Goal: Task Accomplishment & Management: Manage account settings

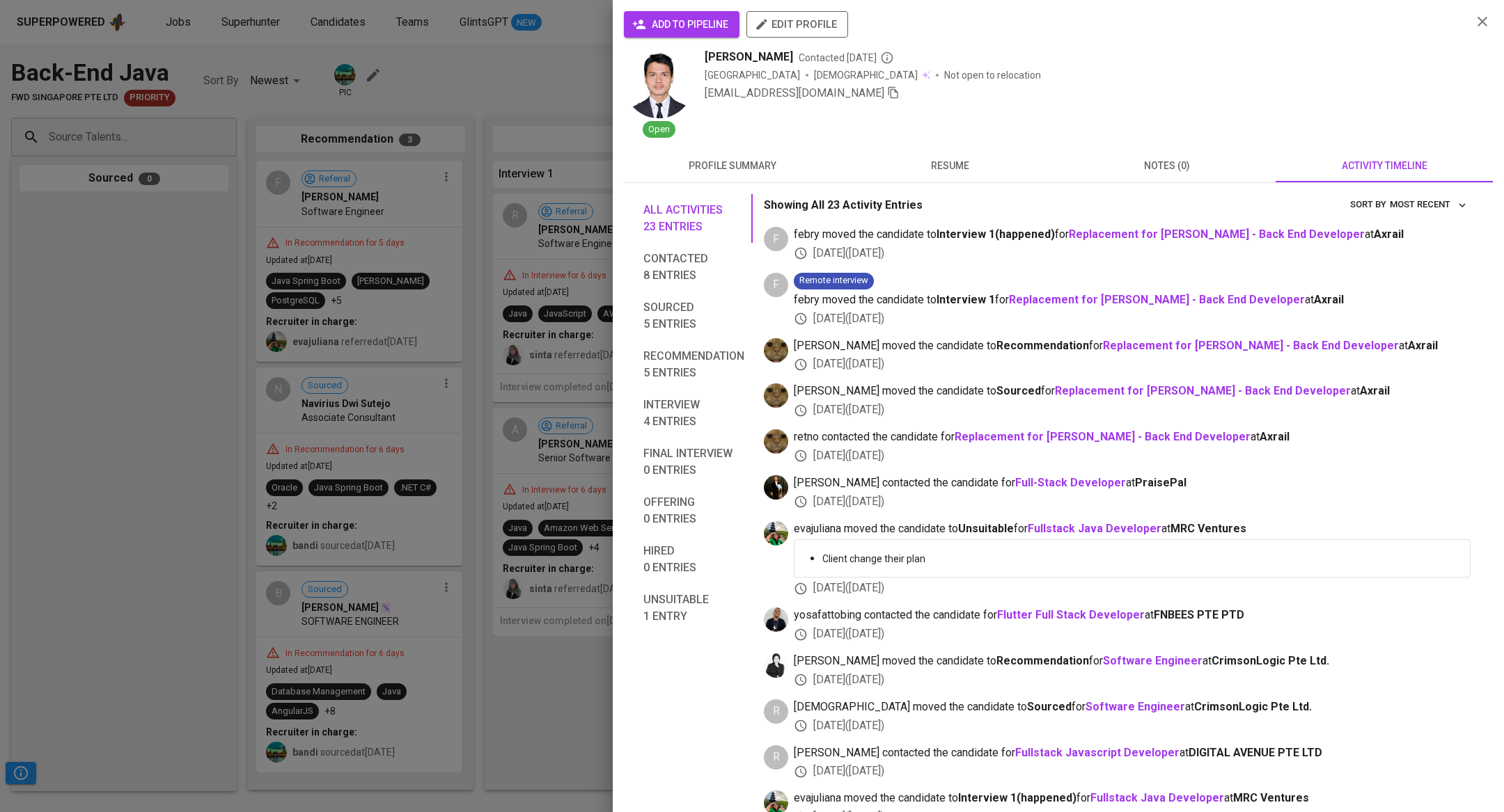
click at [374, 164] on div at bounding box center [752, 406] width 1504 height 812
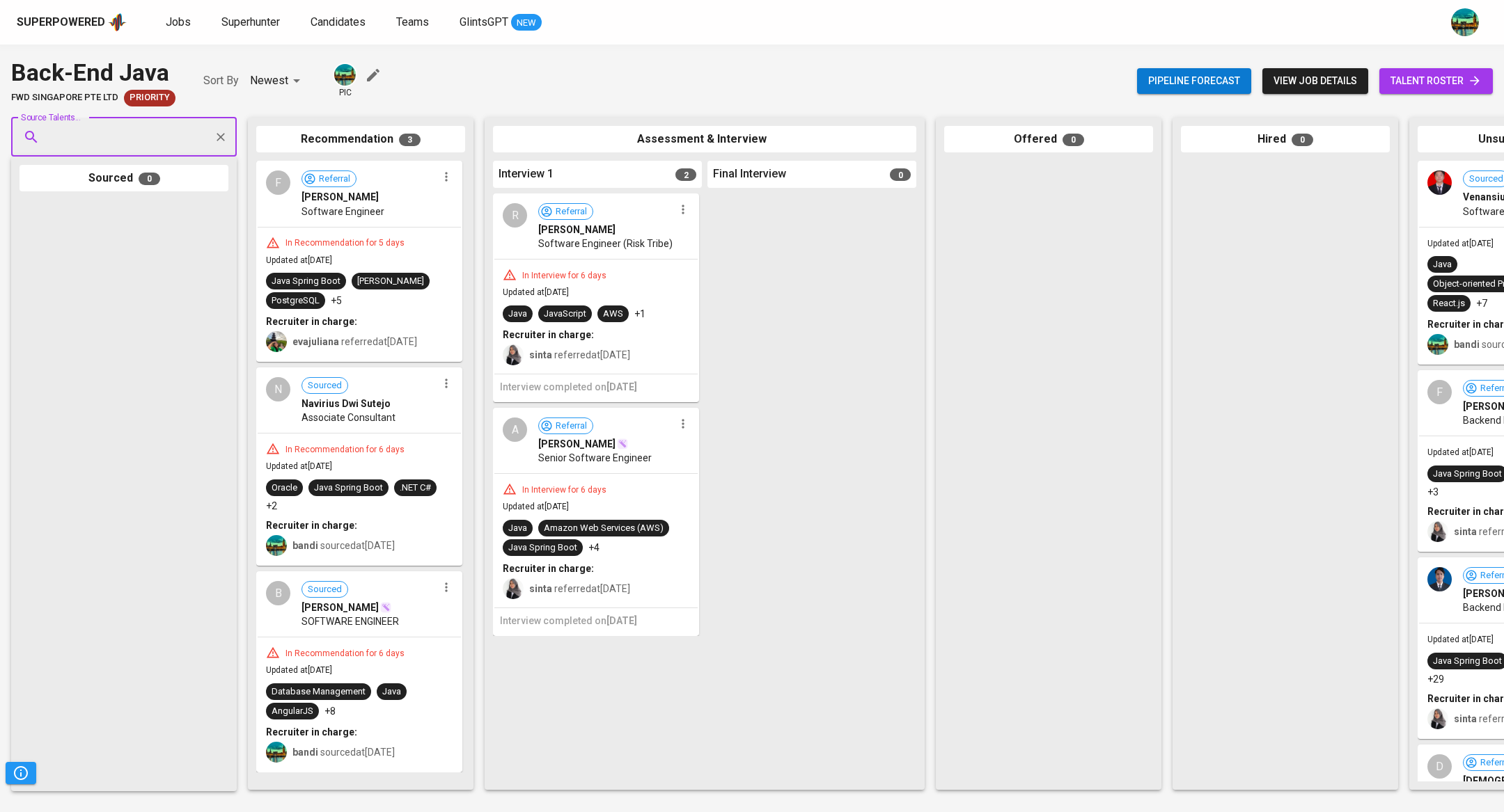
paste input "[EMAIL_ADDRESS][DOMAIN_NAME]"
type input "[EMAIL_ADDRESS][DOMAIN_NAME]"
click at [133, 178] on span "[PERSON_NAME]" at bounding box center [96, 176] width 76 height 14
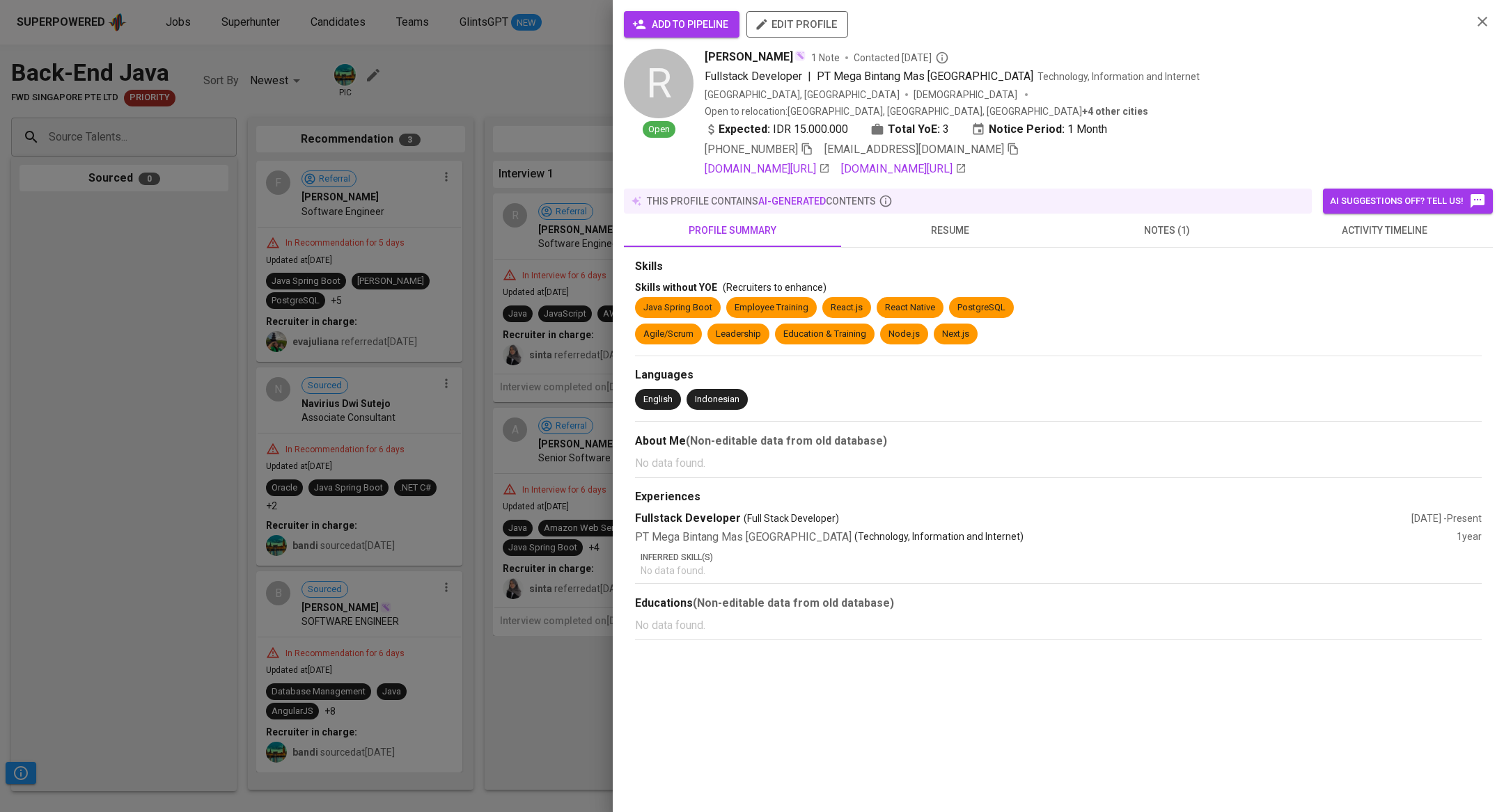
click at [1415, 222] on span "activity timeline" at bounding box center [1384, 230] width 201 height 17
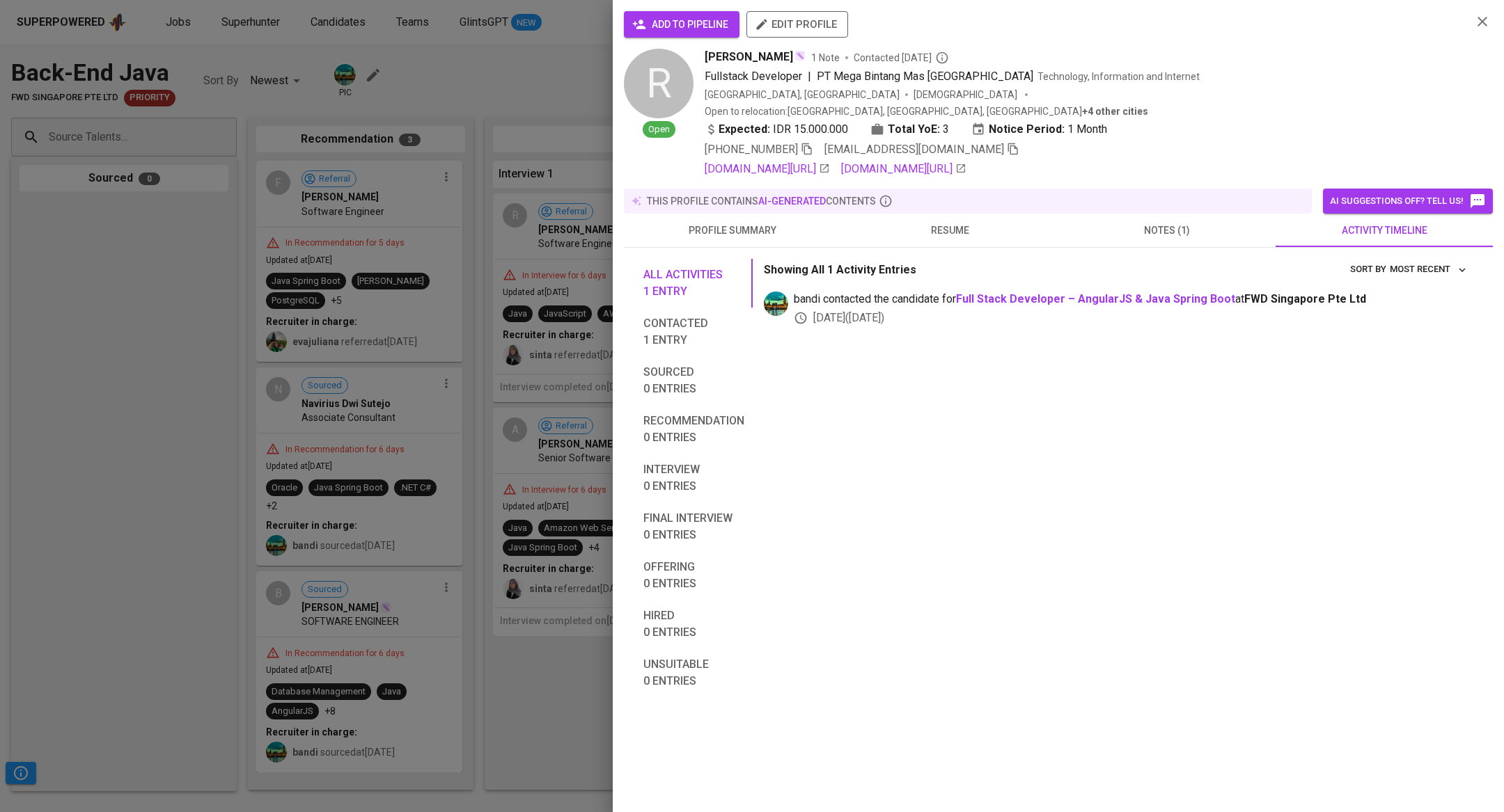
click at [33, 395] on div at bounding box center [752, 406] width 1504 height 812
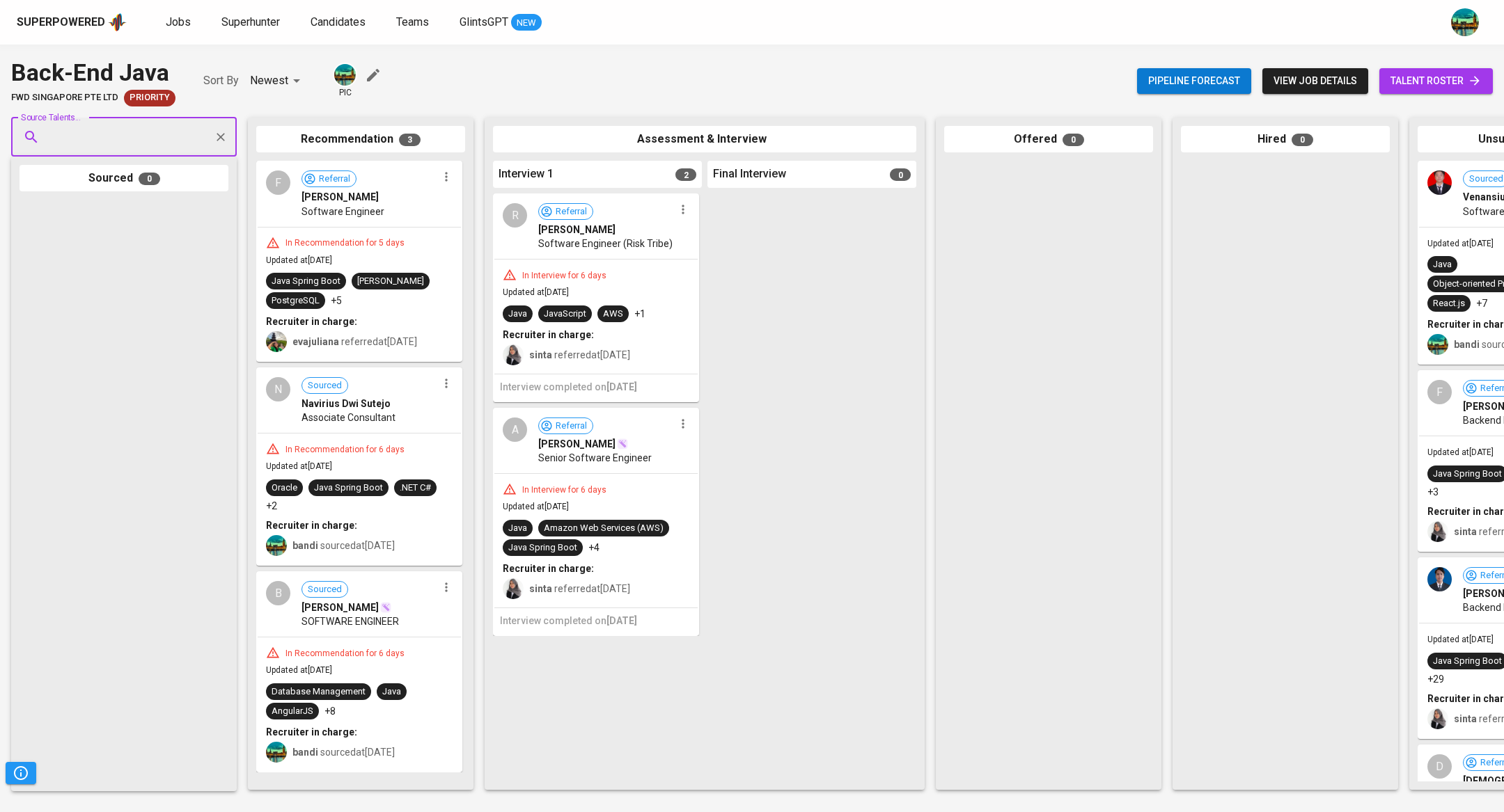
click at [405, 627] on div "B Sourced [PERSON_NAME] SOFTWARE ENGINEER" at bounding box center [360, 605] width 203 height 64
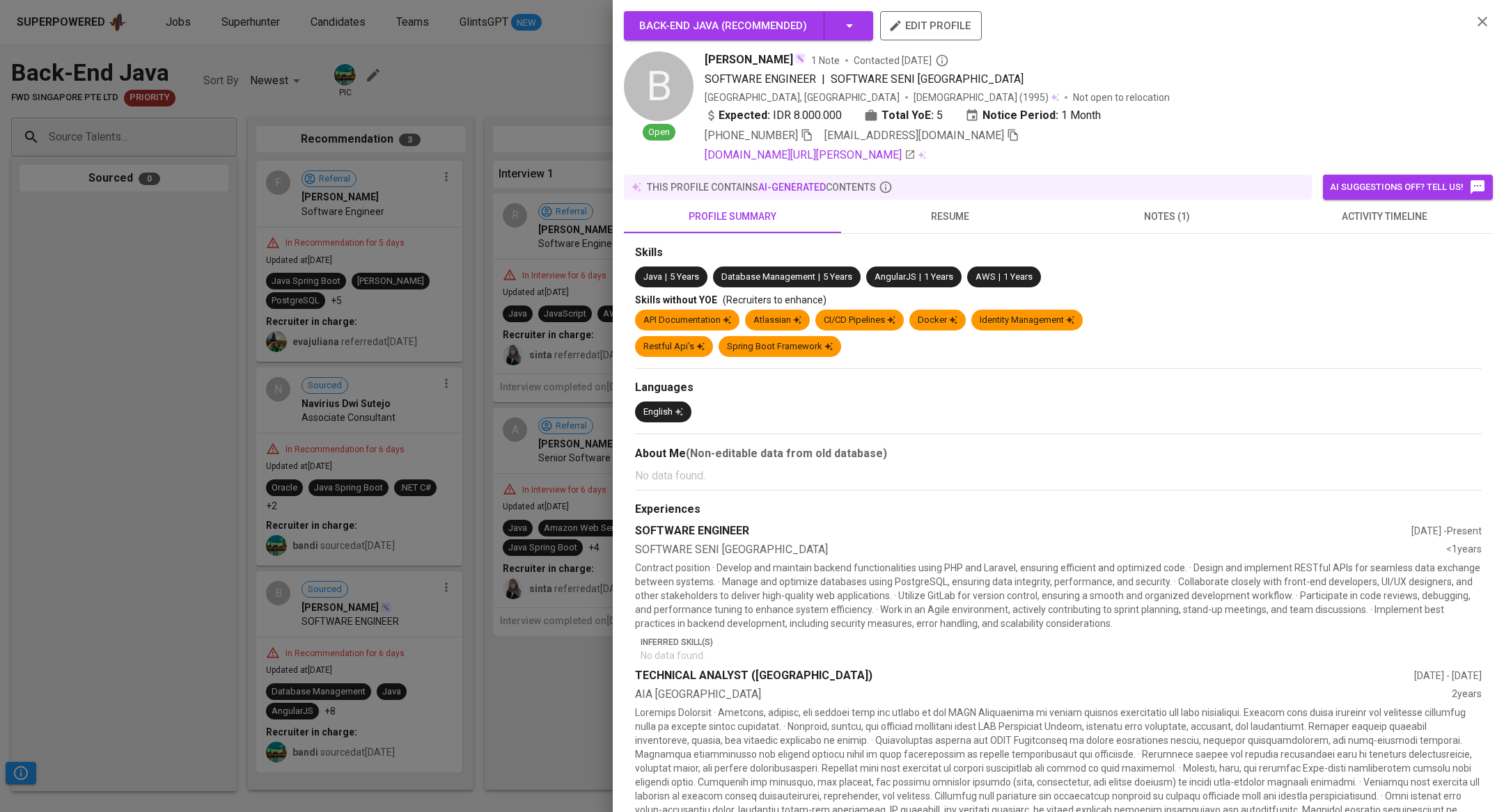
click at [1373, 223] on span "activity timeline" at bounding box center [1384, 216] width 201 height 17
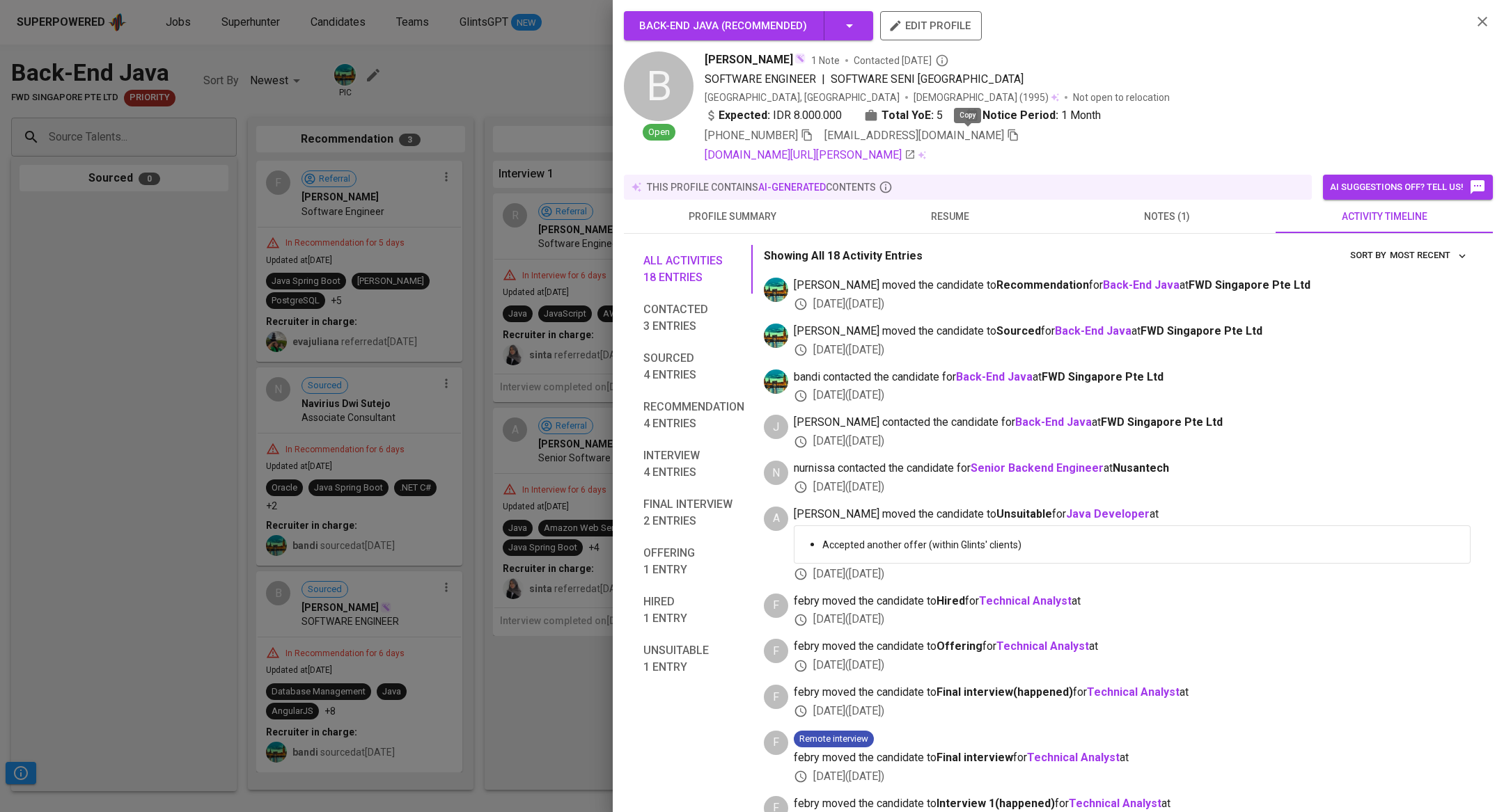
click at [1007, 133] on icon "button" at bounding box center [1013, 135] width 13 height 13
click at [434, 422] on div at bounding box center [752, 406] width 1504 height 812
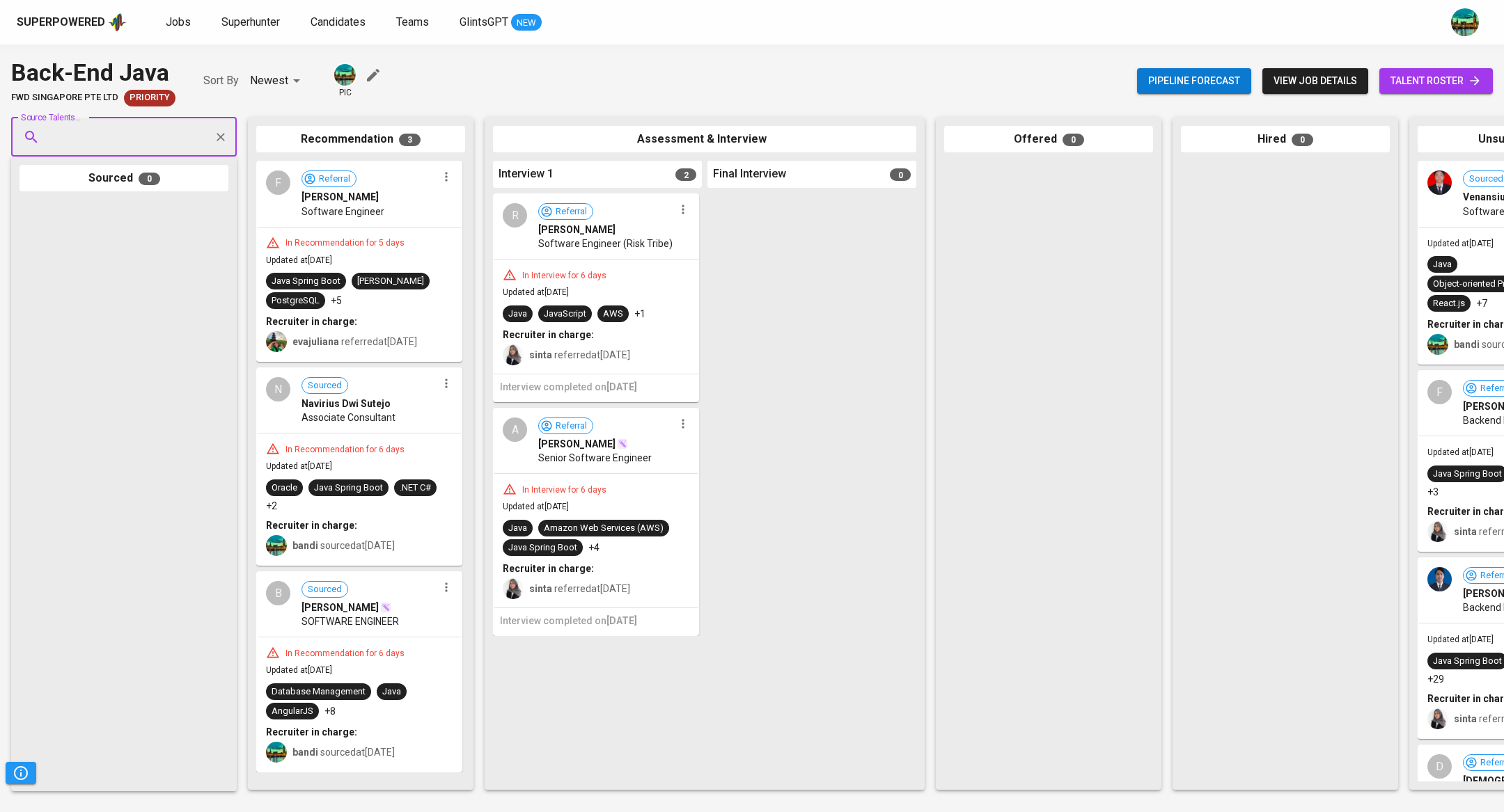
click at [404, 412] on div "Associate Consultant" at bounding box center [369, 417] width 136 height 14
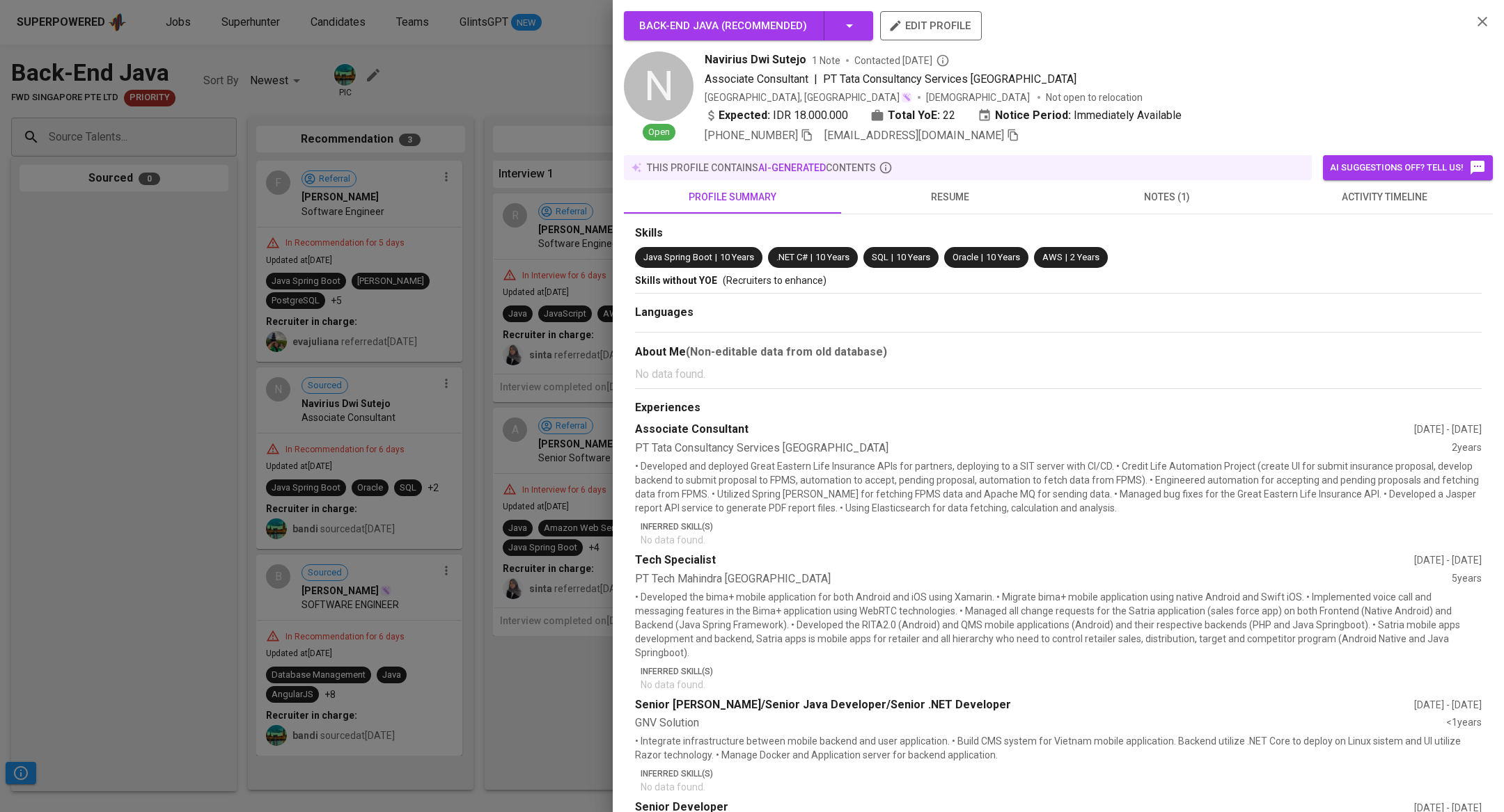
click at [939, 189] on span "resume" at bounding box center [950, 197] width 201 height 17
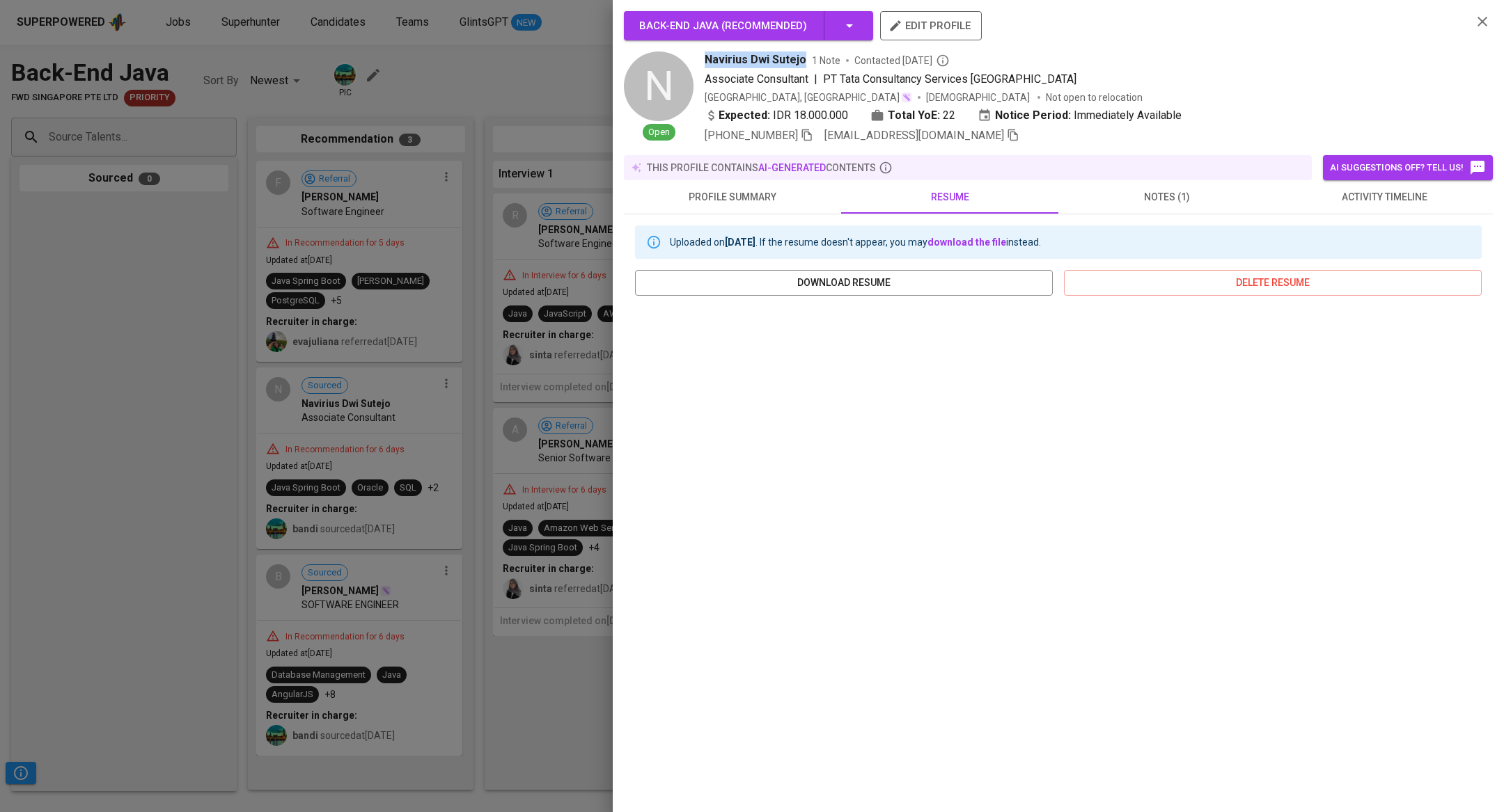
drag, startPoint x: 704, startPoint y: 59, endPoint x: 802, endPoint y: 61, distance: 98.0
click at [802, 61] on div "Navirius Dwi Sutejo 1 Note Contacted [DATE]" at bounding box center [1083, 60] width 756 height 17
copy span "Navirius Dwi Sutejo"
click at [1007, 136] on icon "button" at bounding box center [1013, 135] width 13 height 13
click at [1339, 205] on button "activity timeline" at bounding box center [1384, 196] width 217 height 33
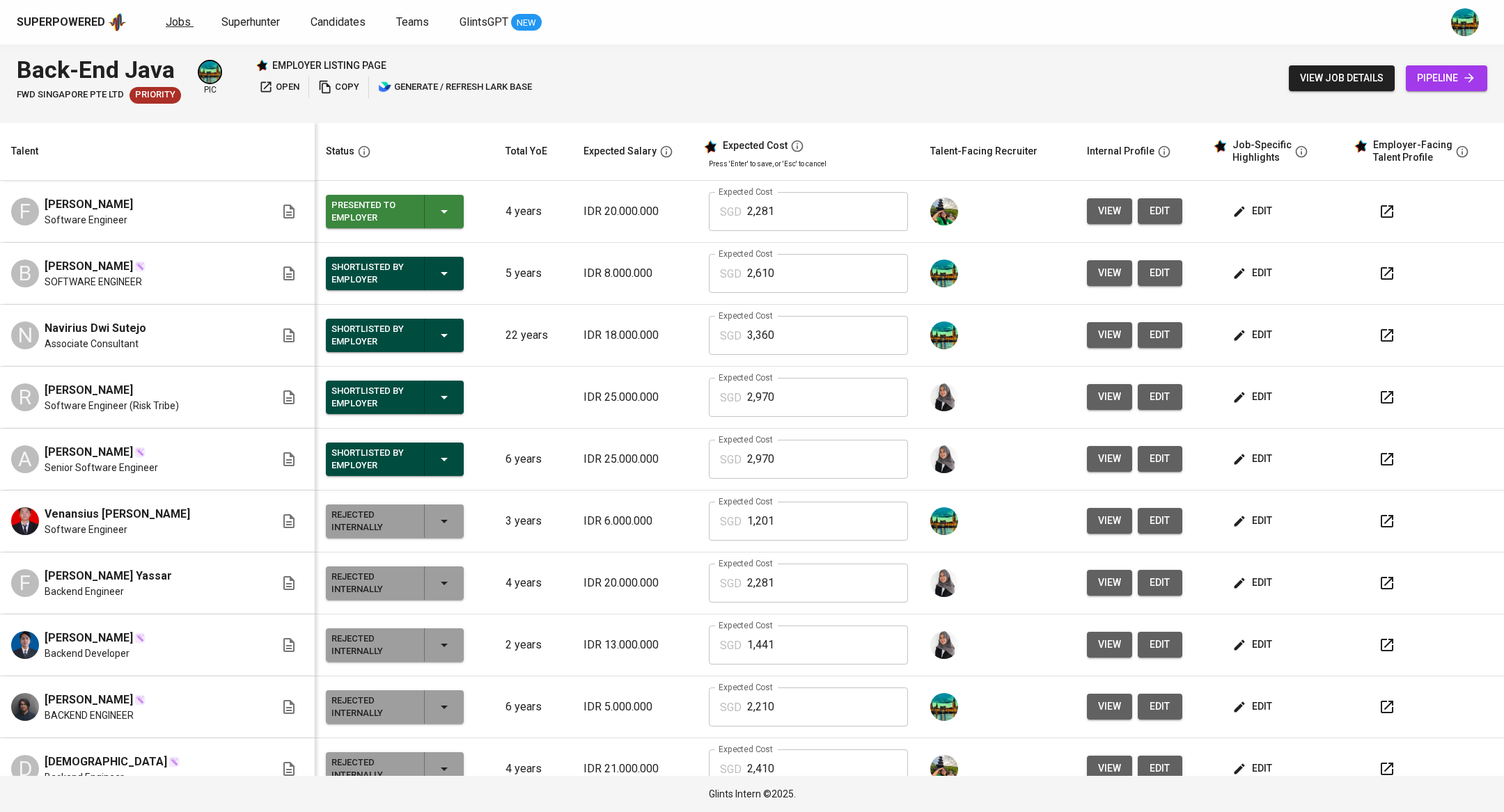
click at [173, 16] on span "Jobs" at bounding box center [179, 22] width 25 height 13
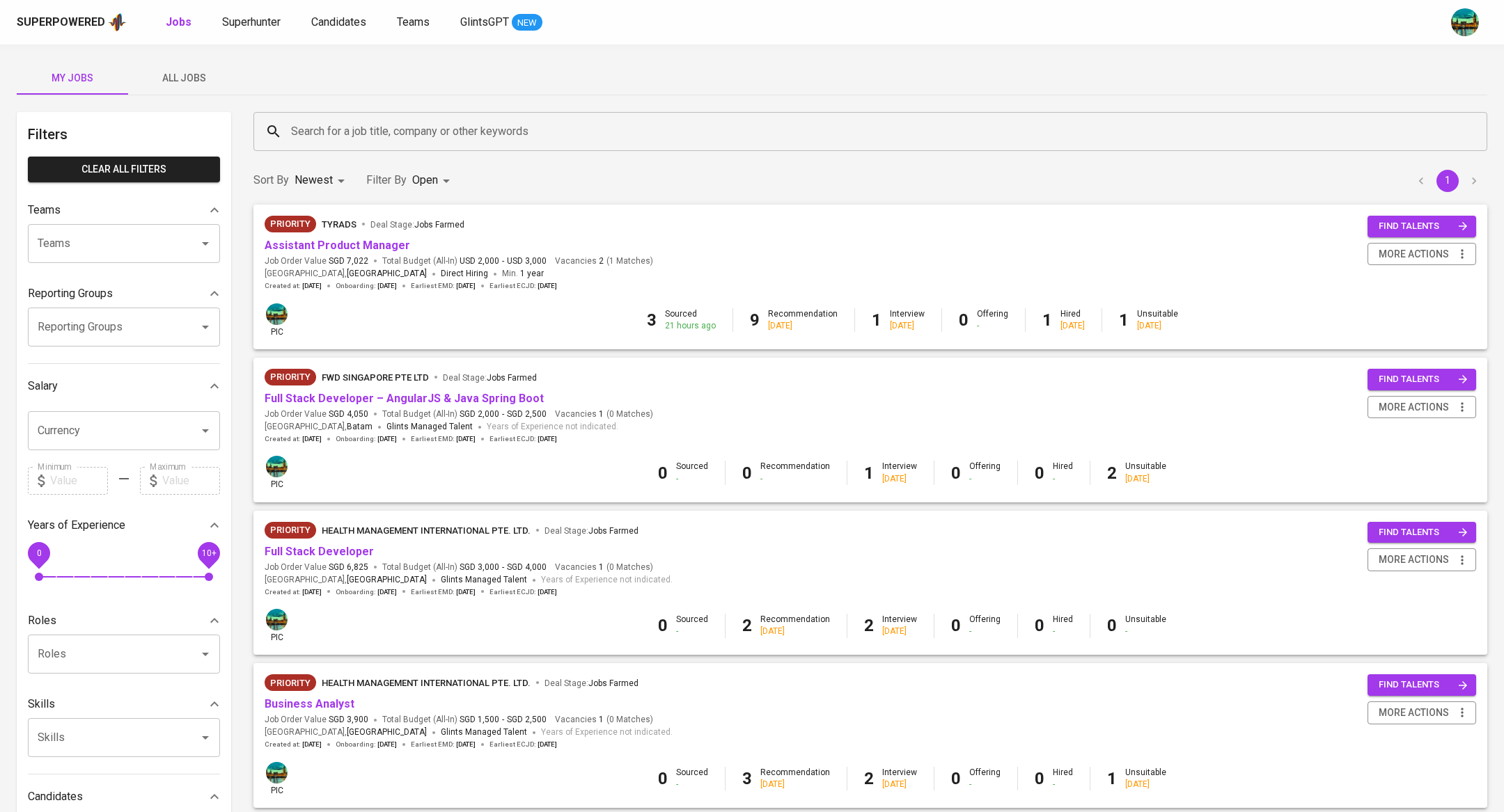
click at [184, 77] on span "All Jobs" at bounding box center [184, 78] width 95 height 17
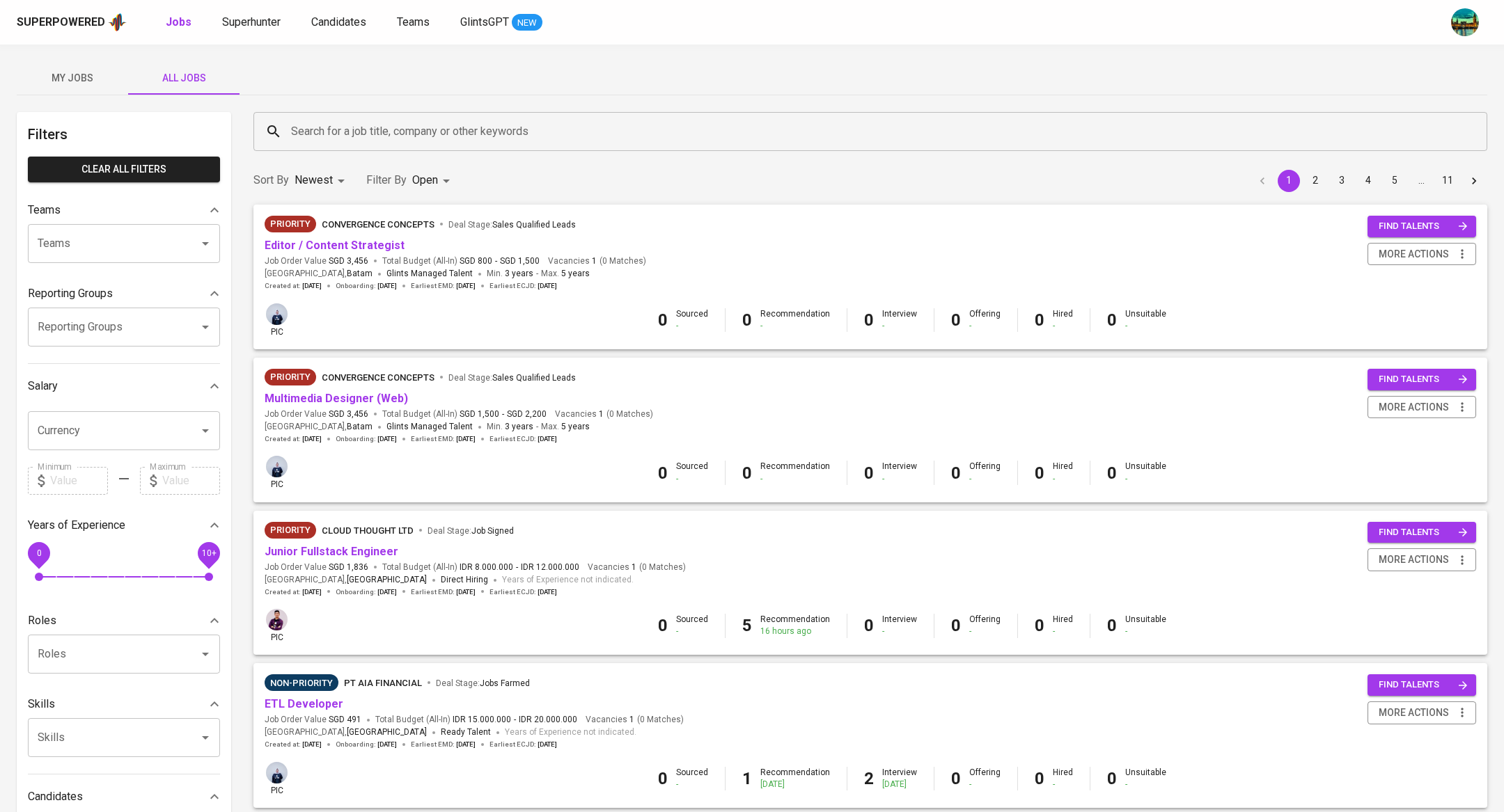
click at [406, 136] on input "Search for a job title, company or other keywords" at bounding box center [874, 132] width 1173 height 27
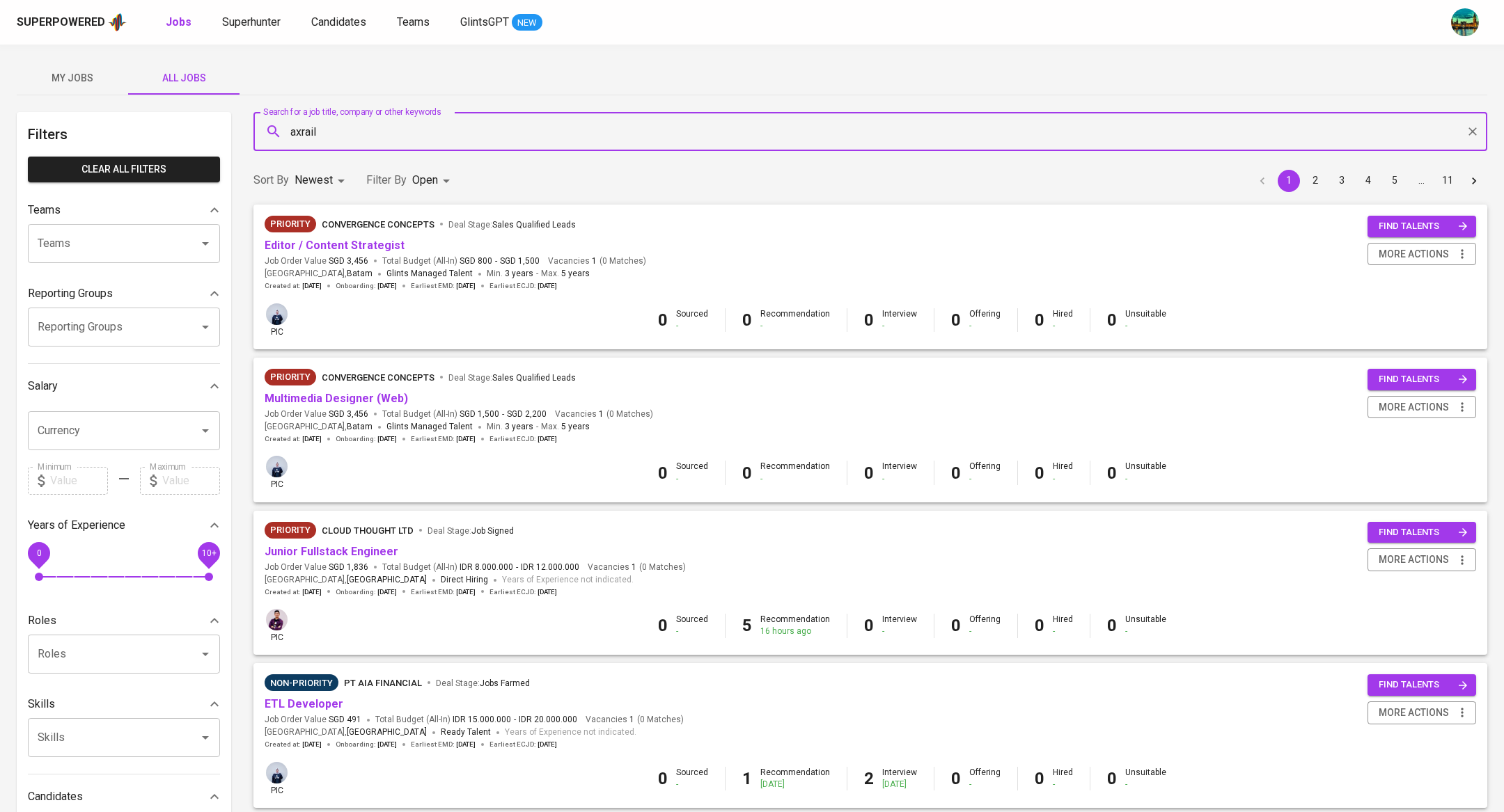
type input "axrail"
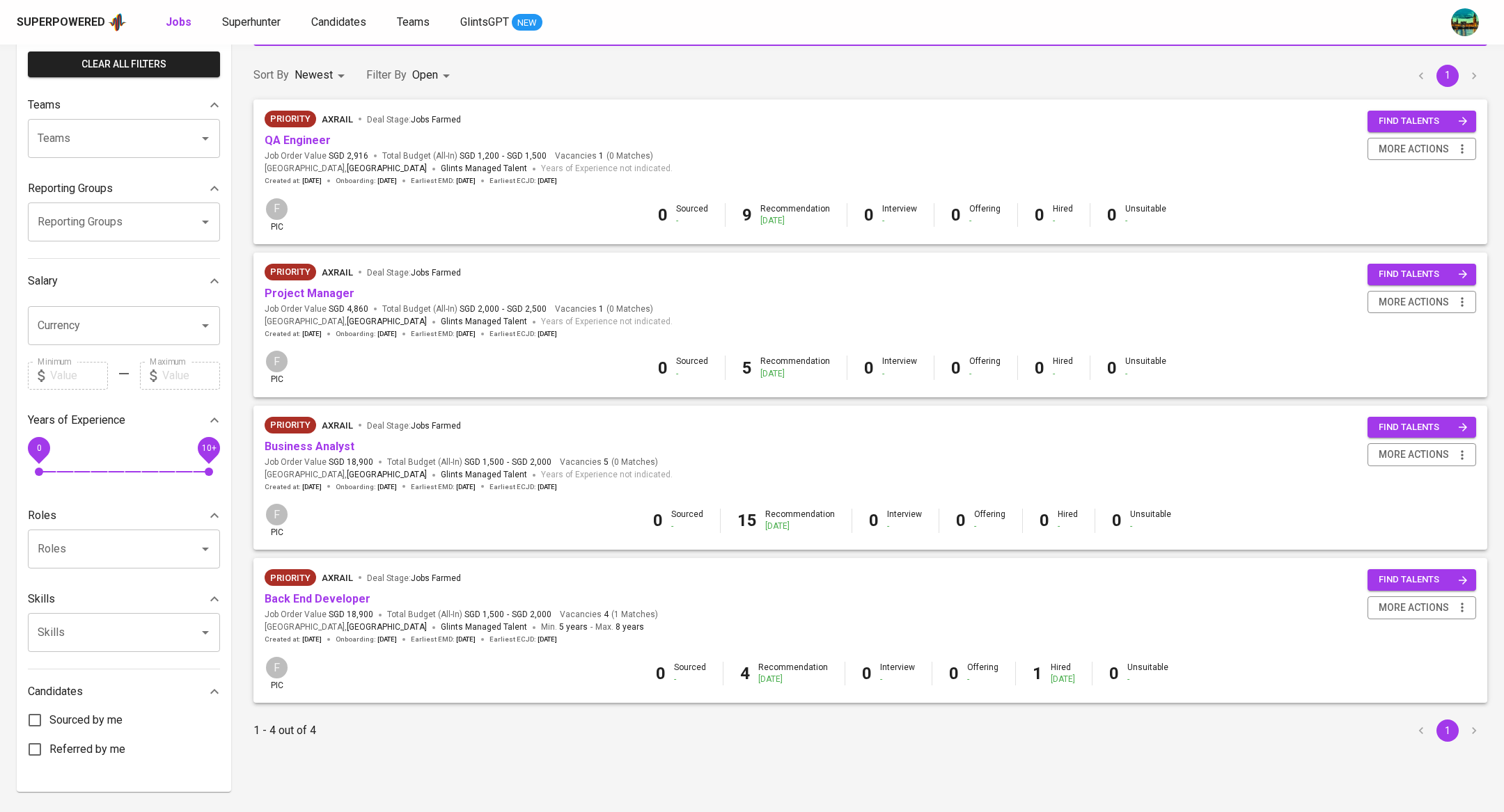
scroll to position [120, 0]
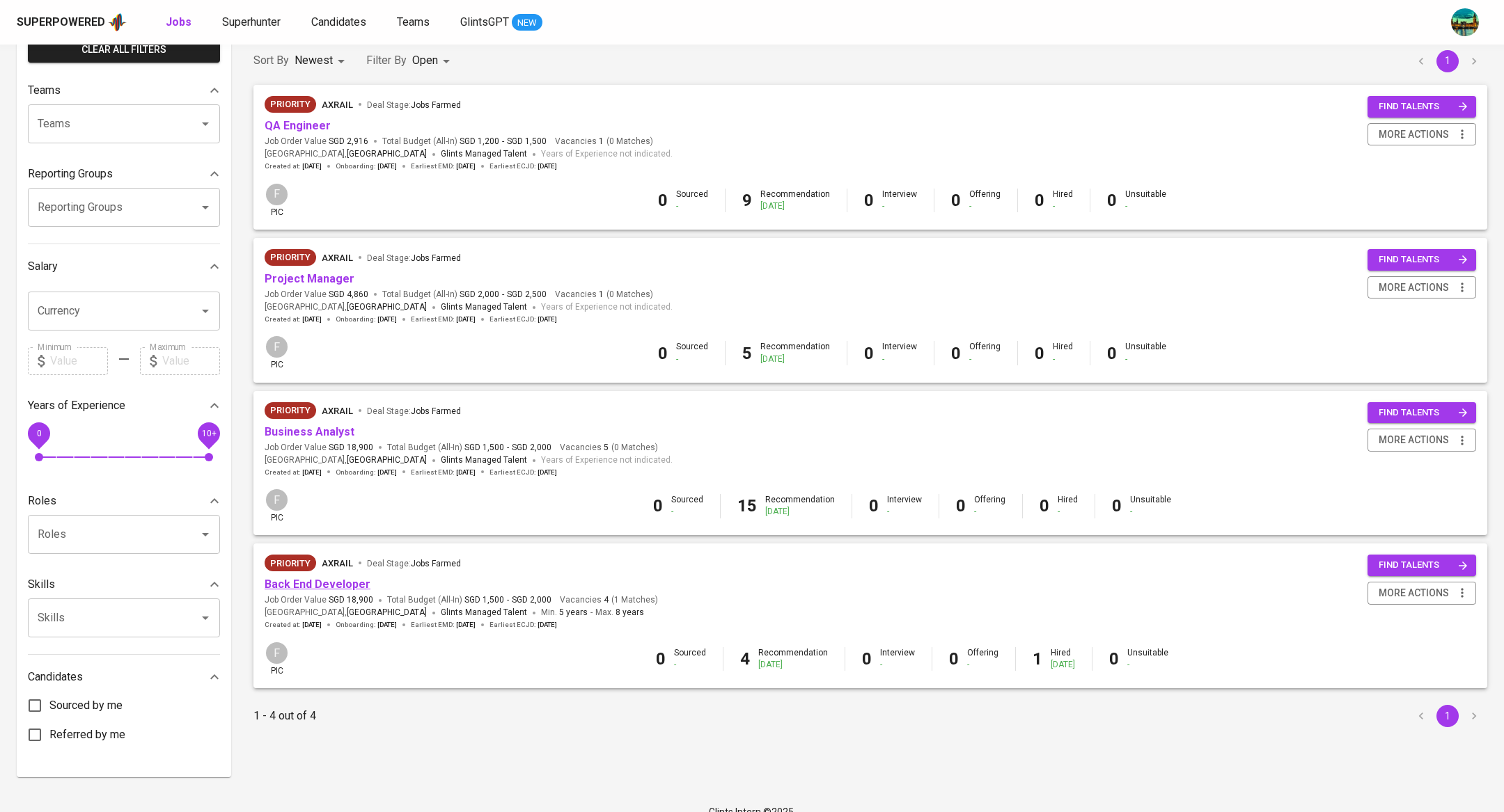
click at [345, 590] on link "Back End Developer" at bounding box center [317, 585] width 106 height 13
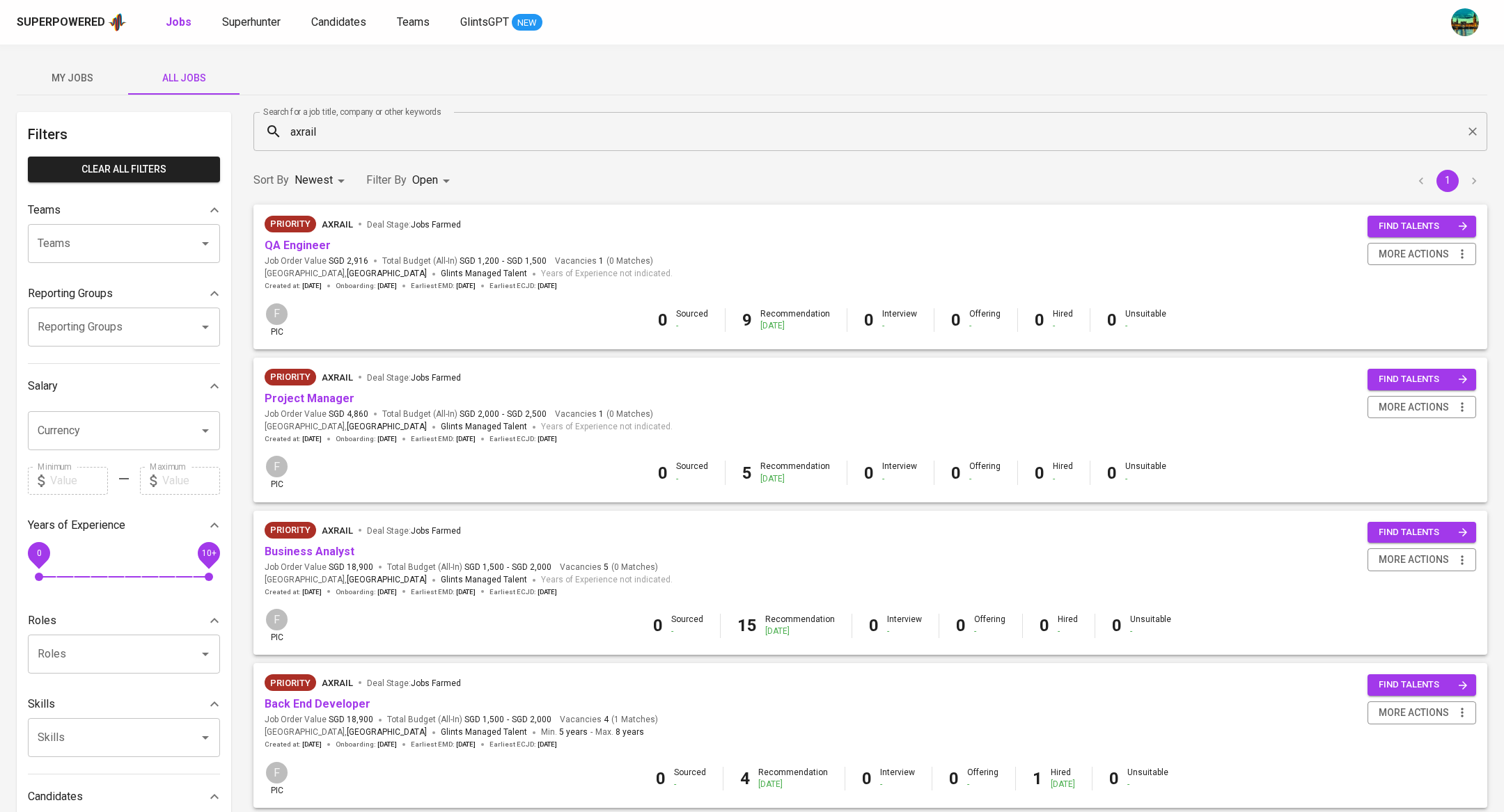
click at [443, 182] on body "Superpowered Jobs Superhunter Candidates Teams GlintsGPT NEW My Jobs All Jobs F…" at bounding box center [752, 475] width 1504 height 950
click at [441, 384] on p "Closed" at bounding box center [434, 387] width 30 height 14
type input "OPEN,CLOSE"
checkbox input "true"
click at [714, 182] on div at bounding box center [752, 406] width 1504 height 812
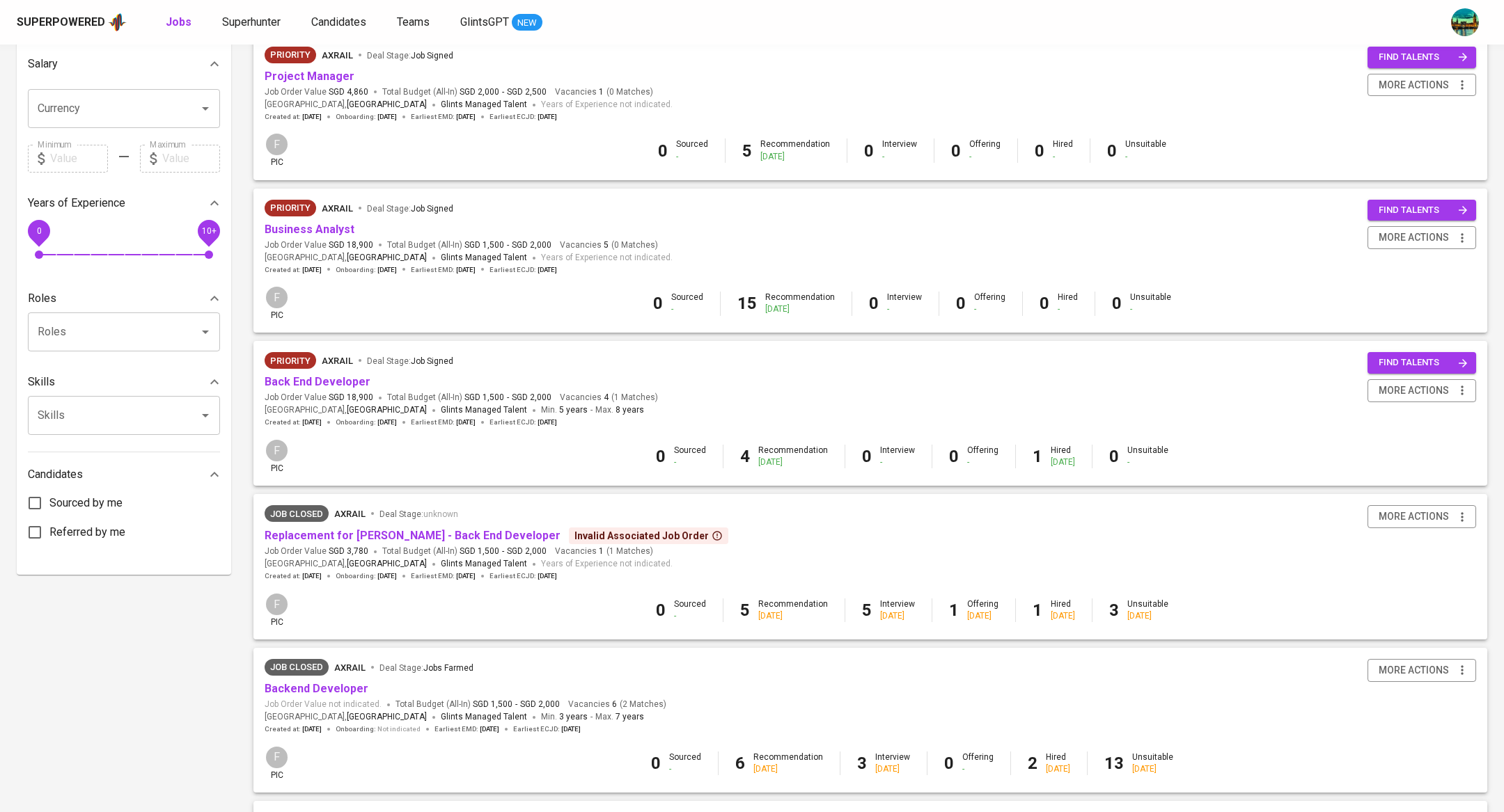
scroll to position [366, 0]
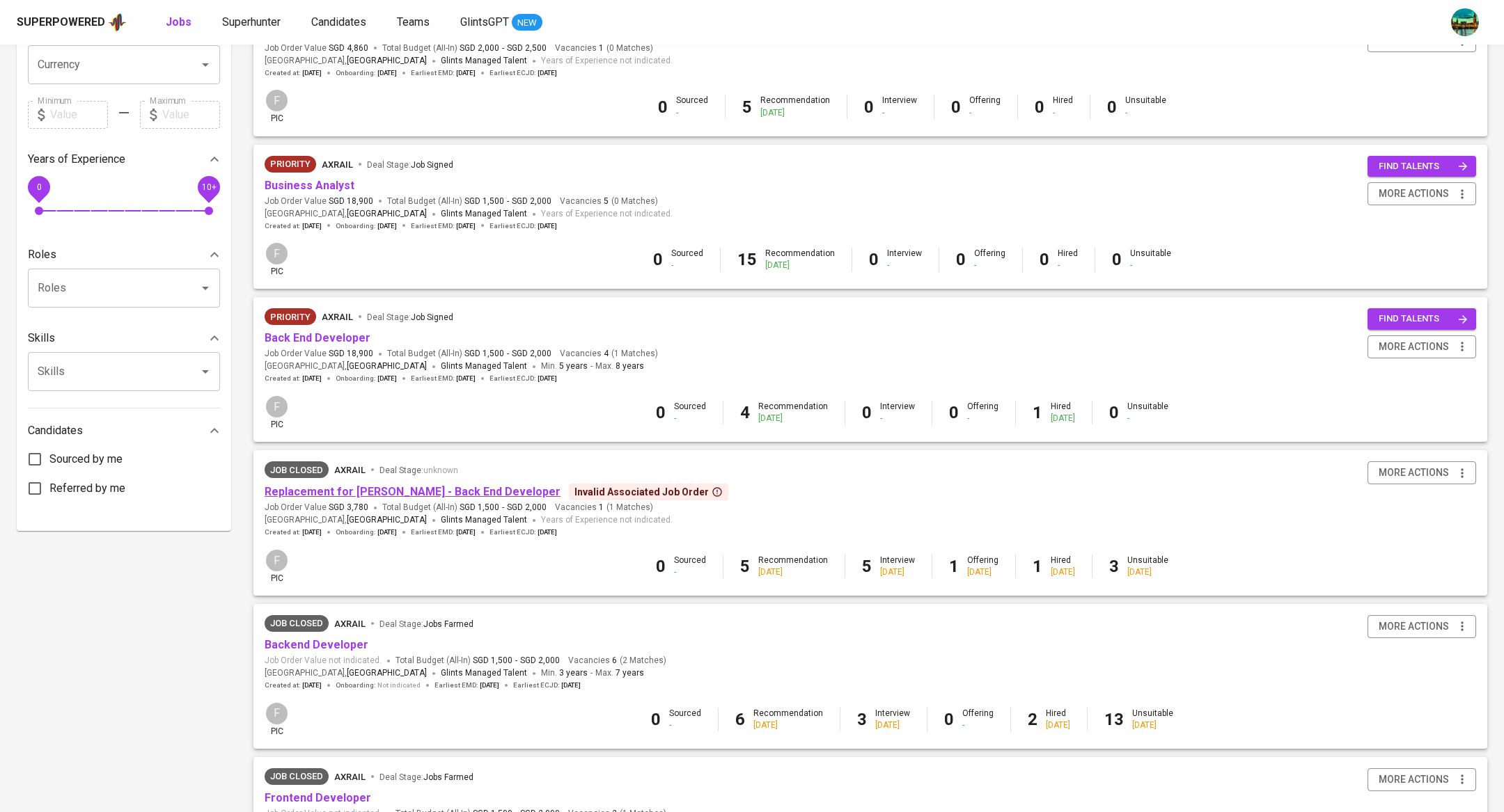
click at [459, 488] on link "Replacement for [PERSON_NAME] - Back End Developer" at bounding box center [412, 492] width 296 height 13
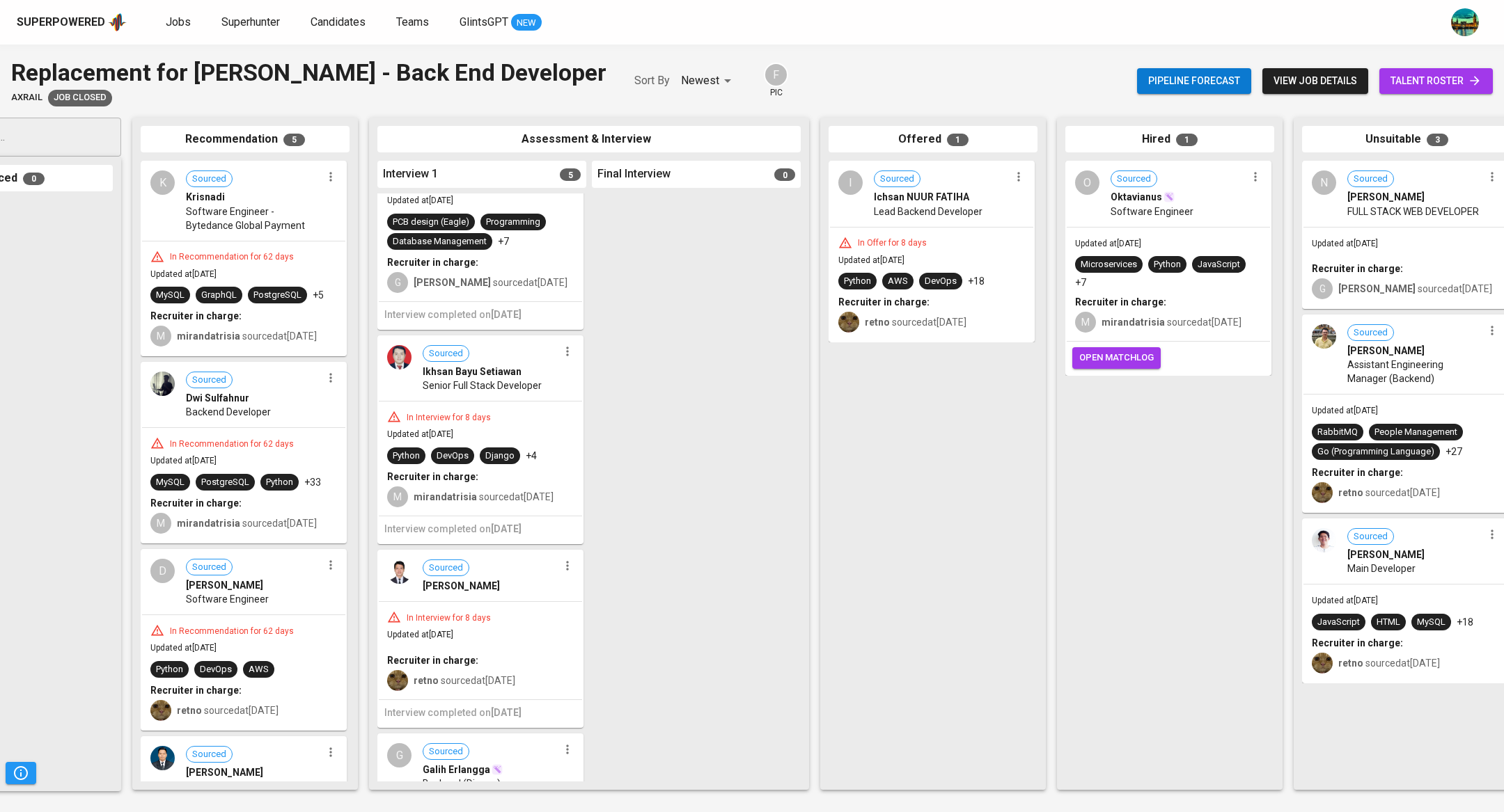
scroll to position [0, 123]
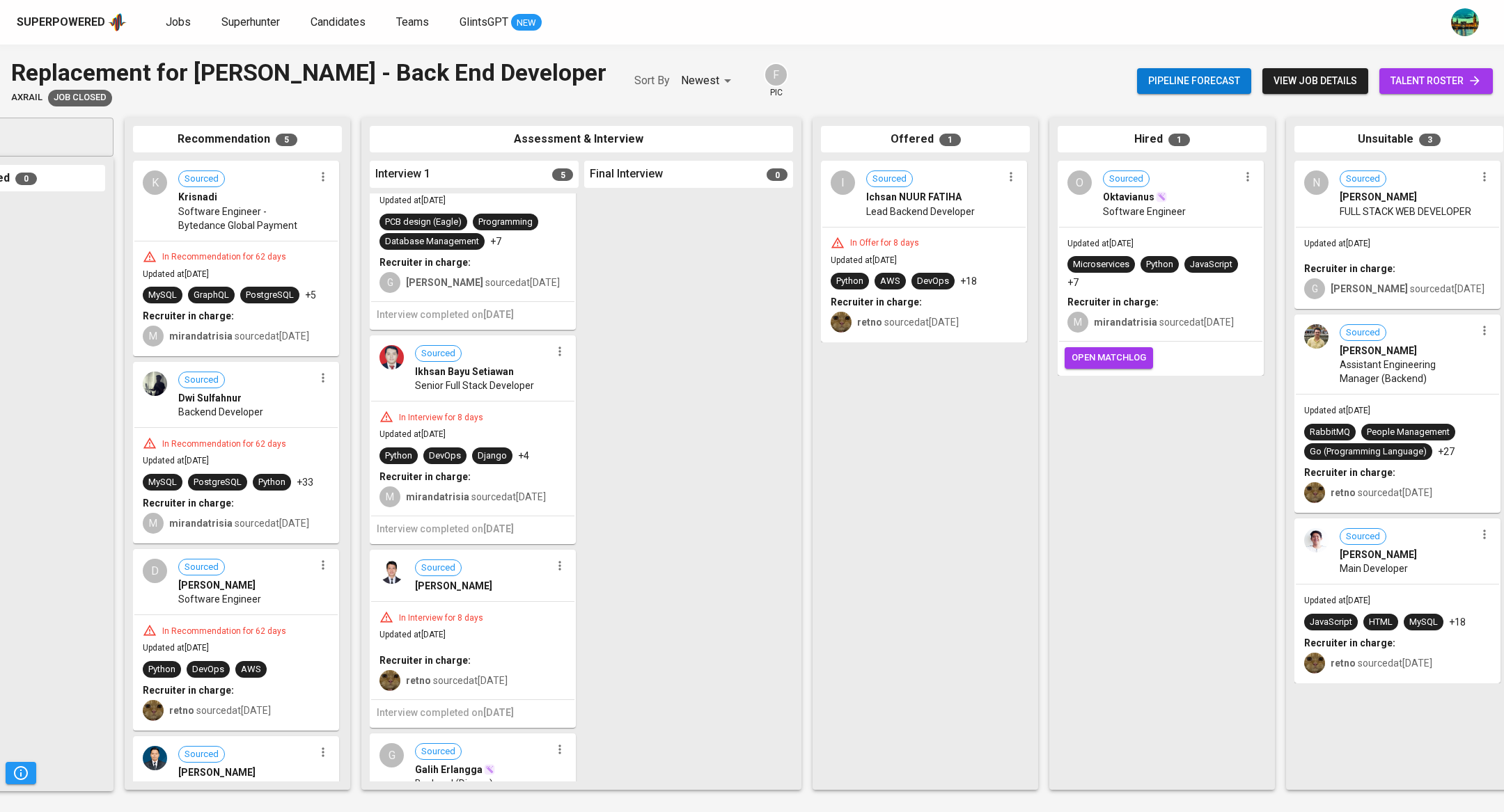
click at [1313, 79] on span "view job details" at bounding box center [1315, 81] width 84 height 17
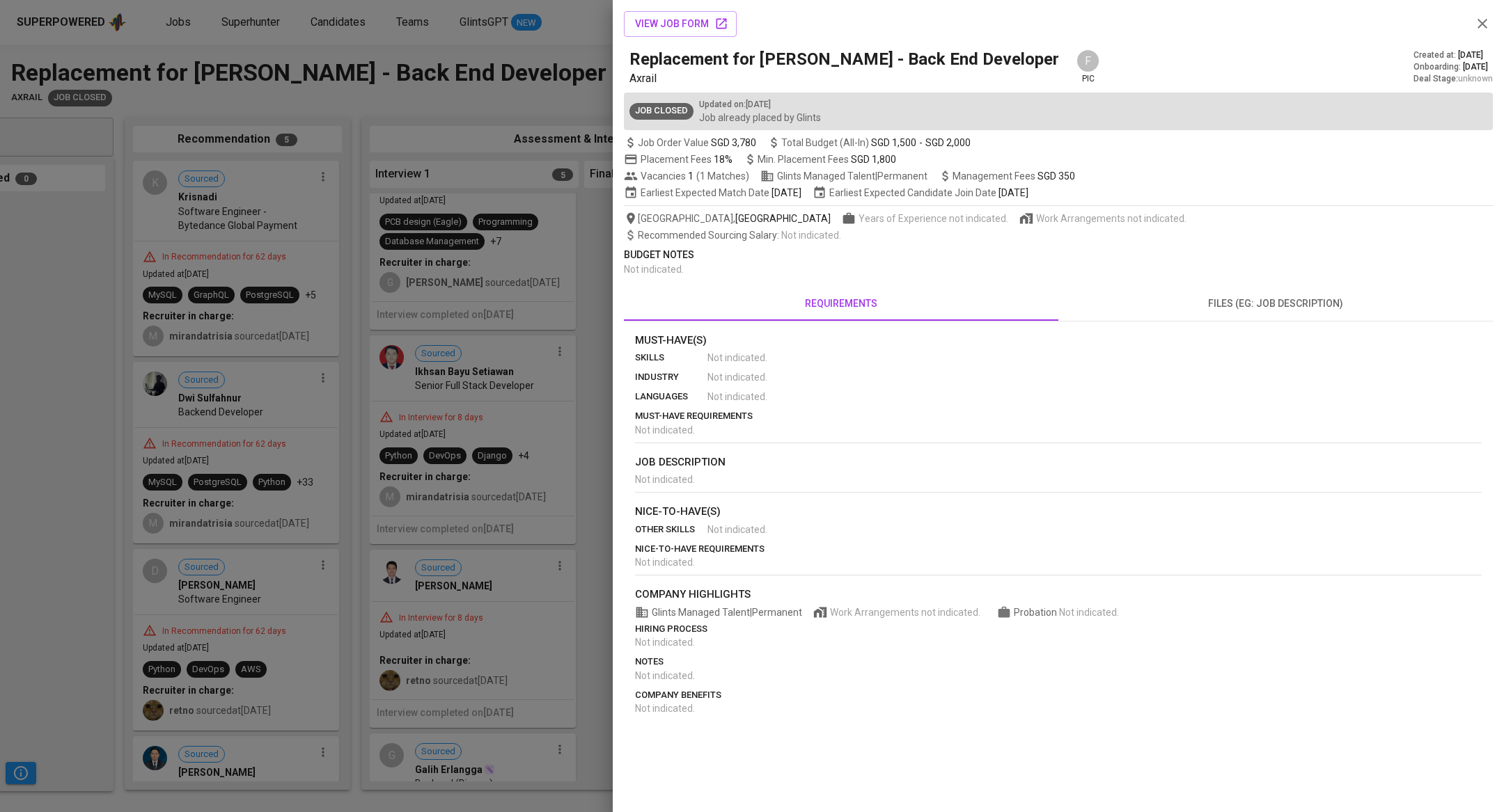
click at [1253, 304] on span "files (eg: job description)" at bounding box center [1276, 303] width 418 height 17
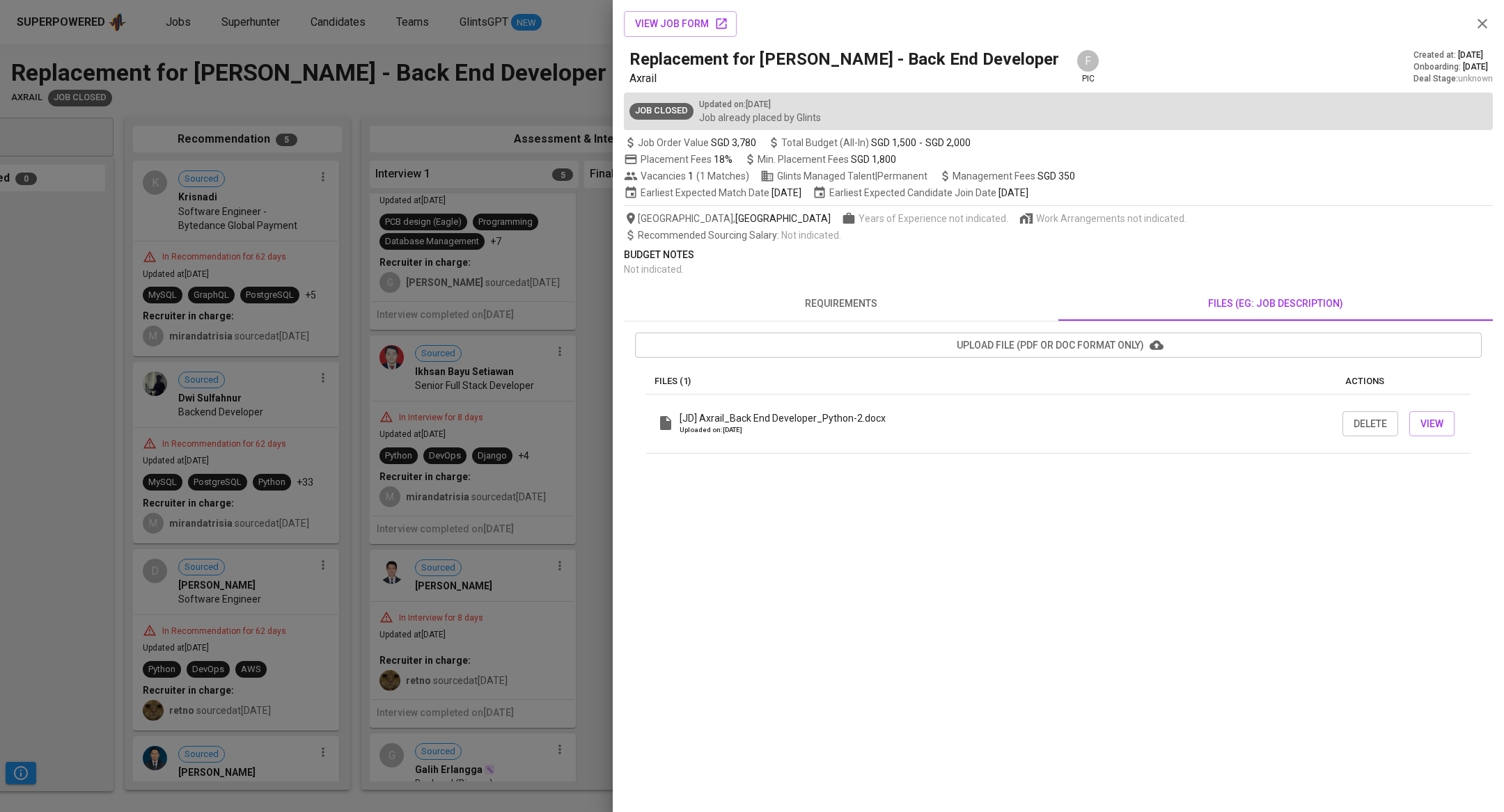
click at [889, 411] on div "[JD] Axrail_Back End Developer_Python-2.docx Uploaded on: Jul 08, 2025" at bounding box center [1000, 423] width 685 height 24
click at [1477, 28] on icon "button" at bounding box center [1483, 24] width 17 height 17
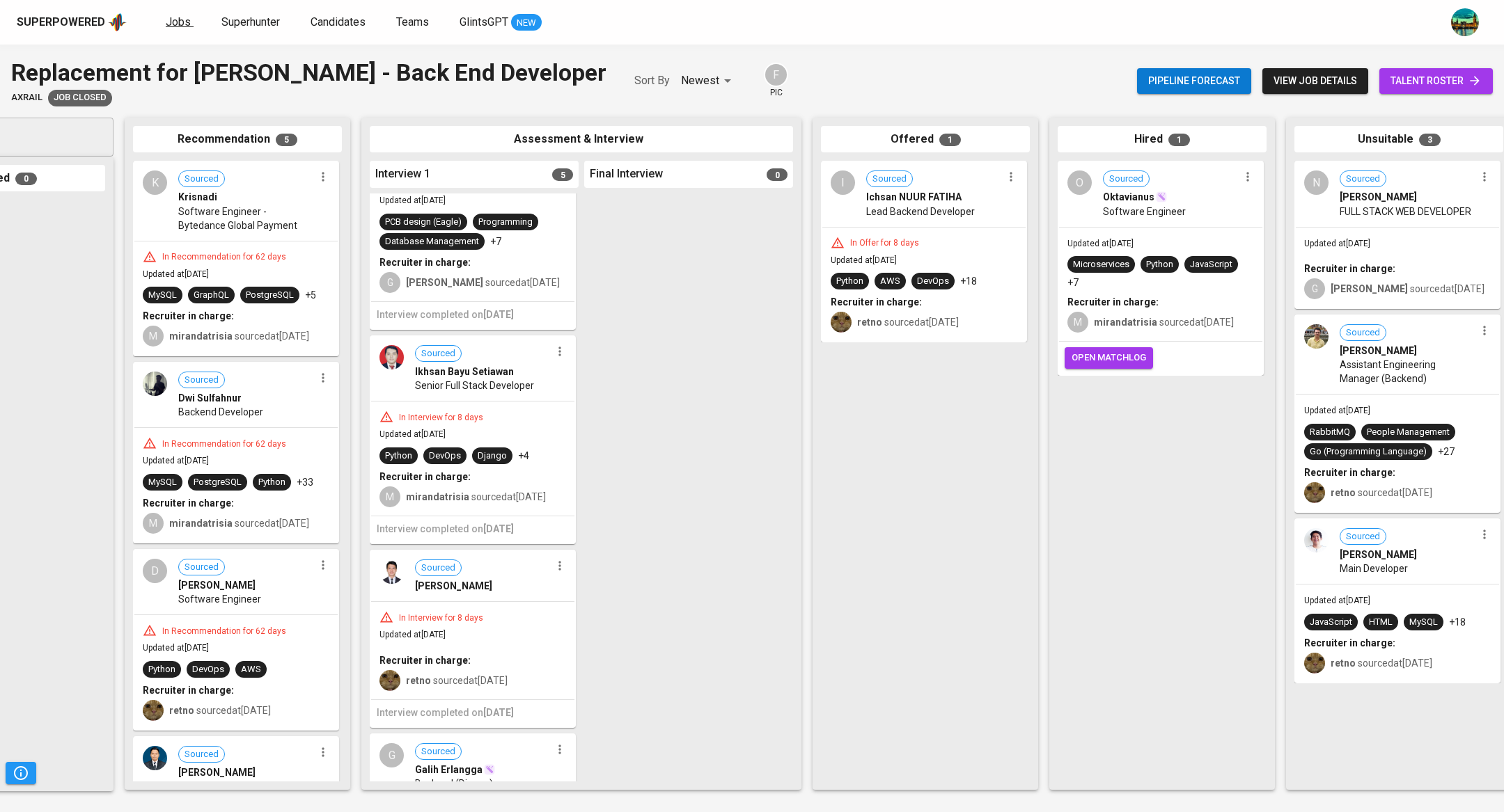
click at [173, 16] on span "Jobs" at bounding box center [179, 22] width 25 height 13
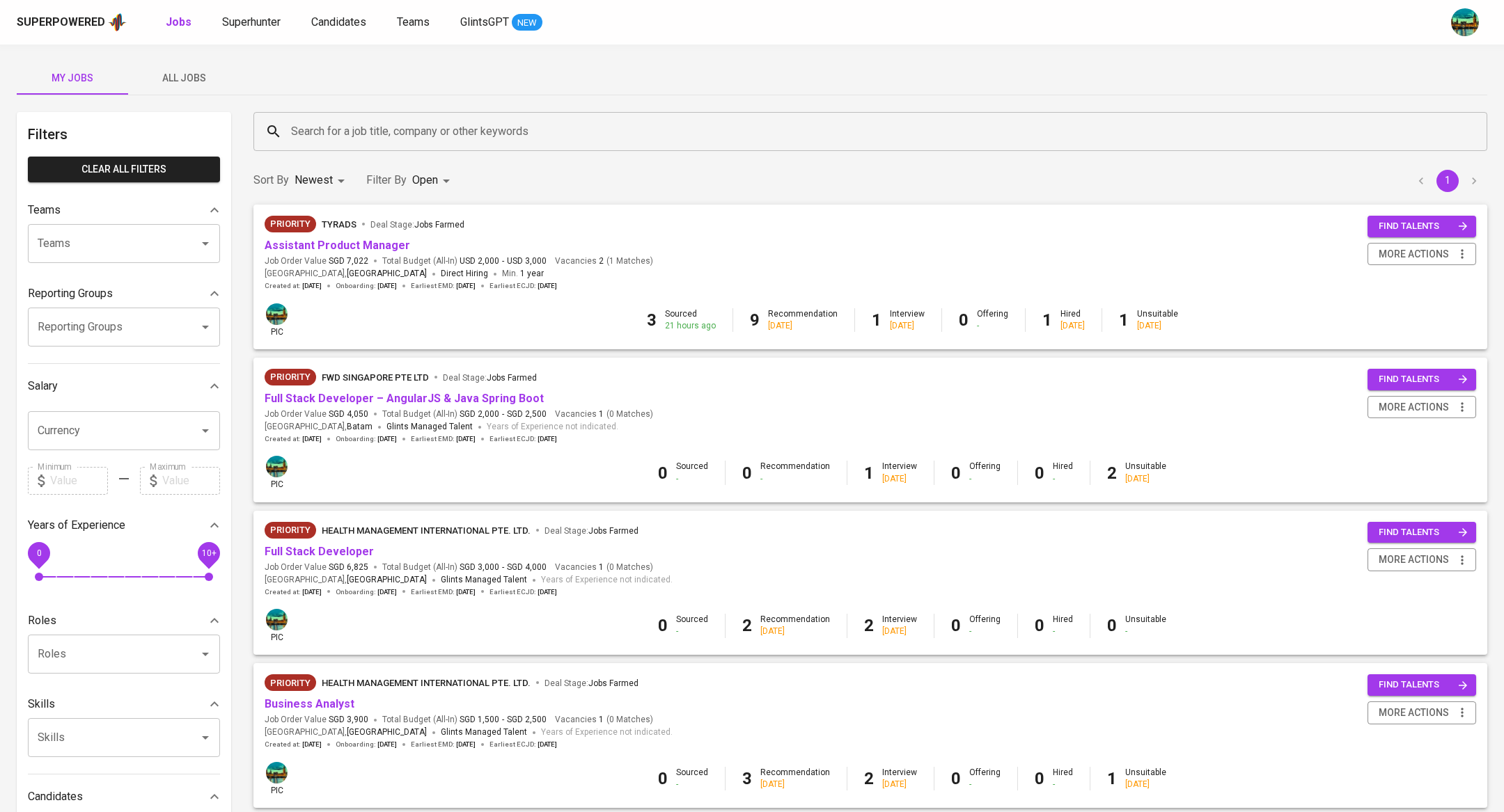
scroll to position [702, 0]
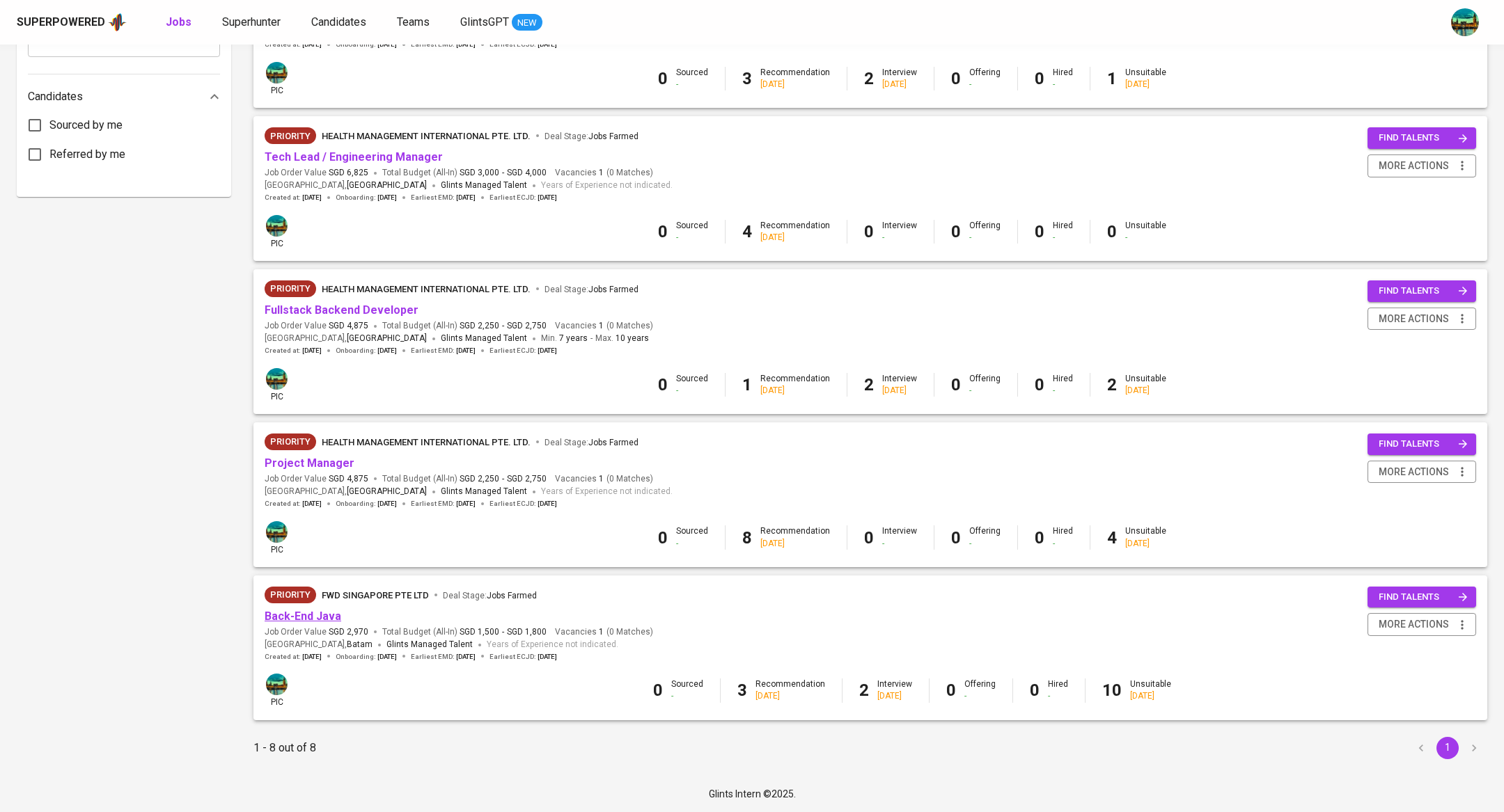
click at [338, 619] on link "Back-End Java" at bounding box center [302, 616] width 76 height 13
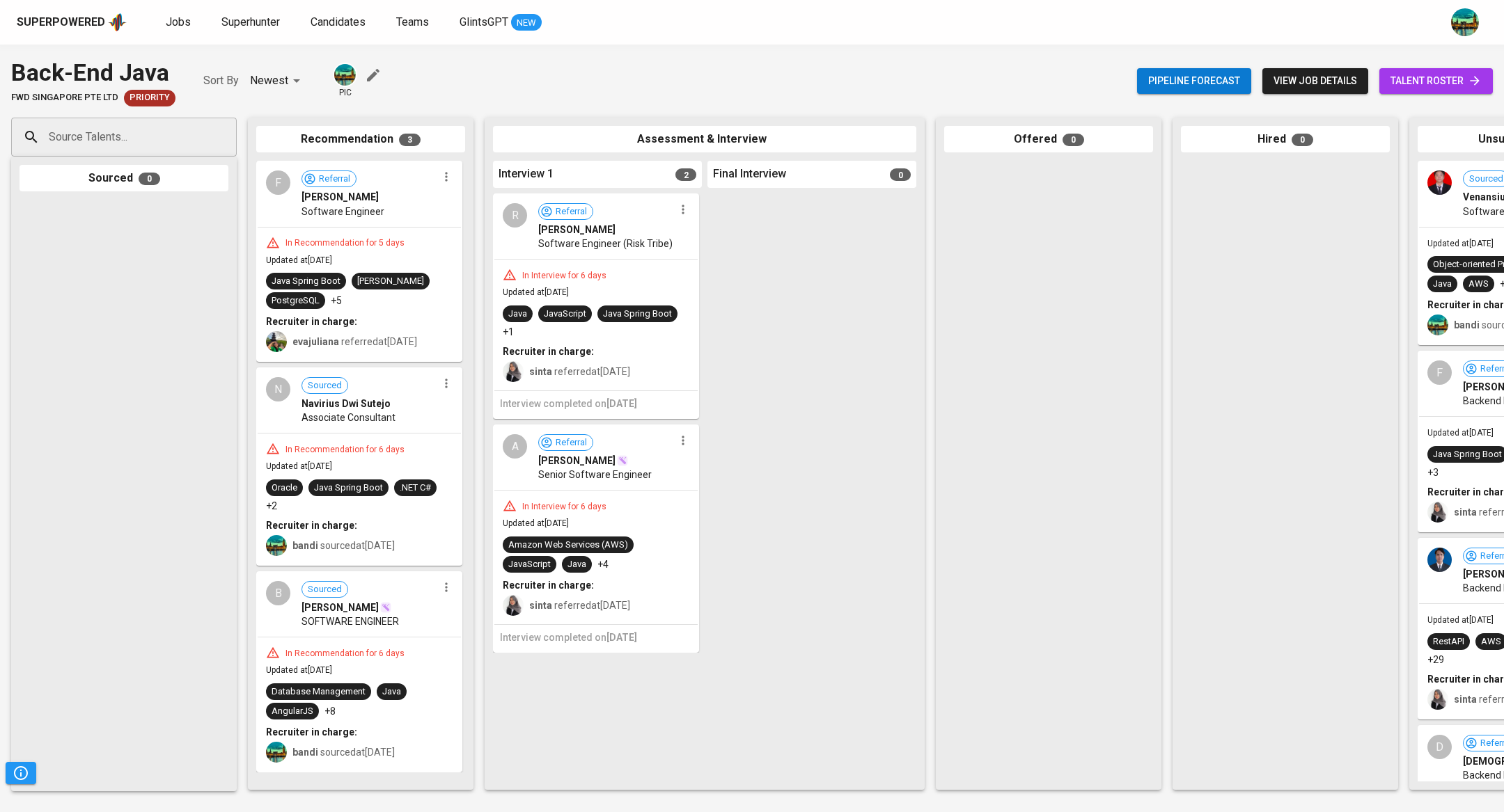
click at [1430, 81] on span "talent roster" at bounding box center [1436, 81] width 91 height 17
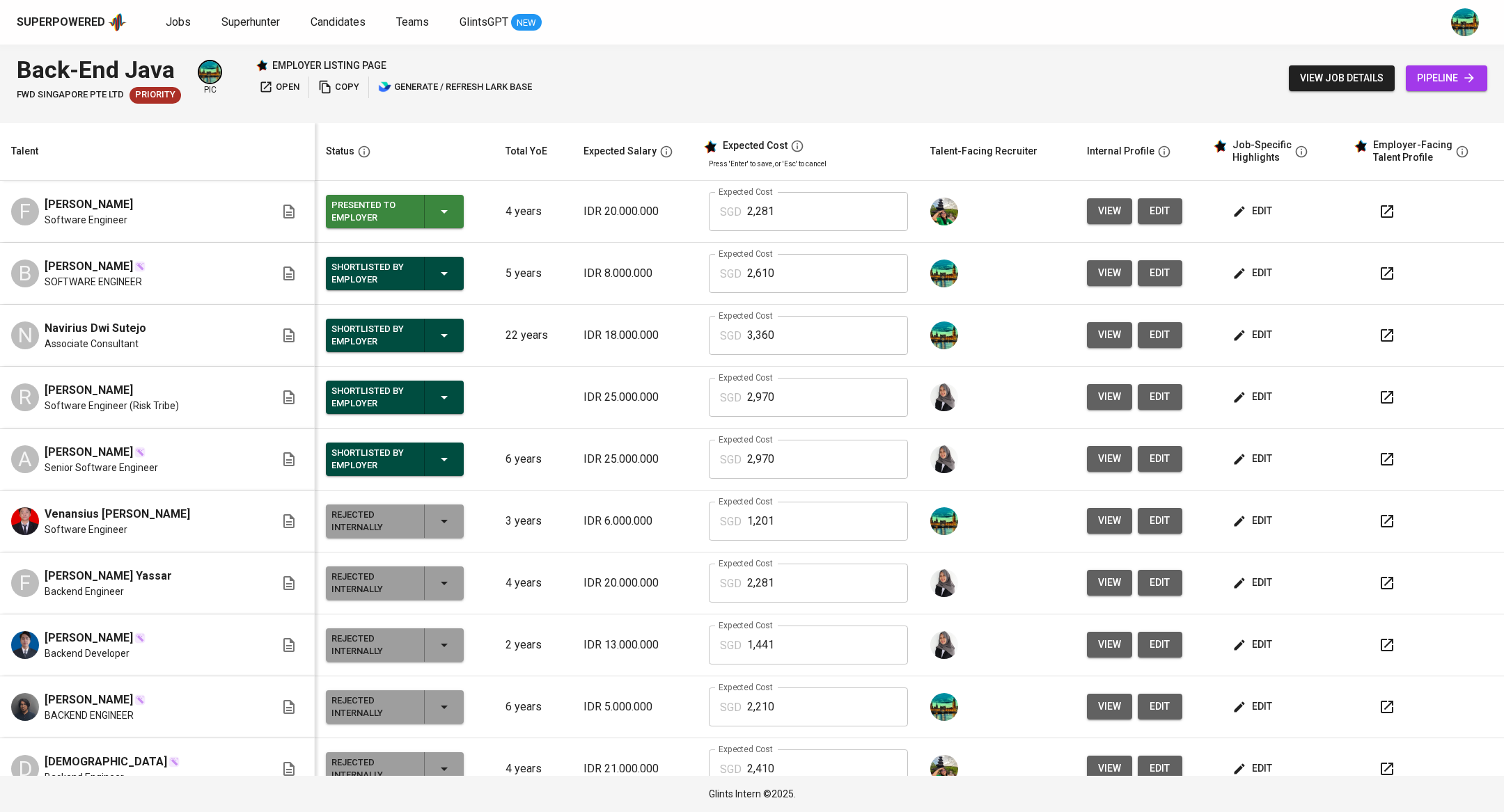
click at [1381, 330] on icon "button" at bounding box center [1387, 335] width 13 height 13
